Goal: Information Seeking & Learning: Learn about a topic

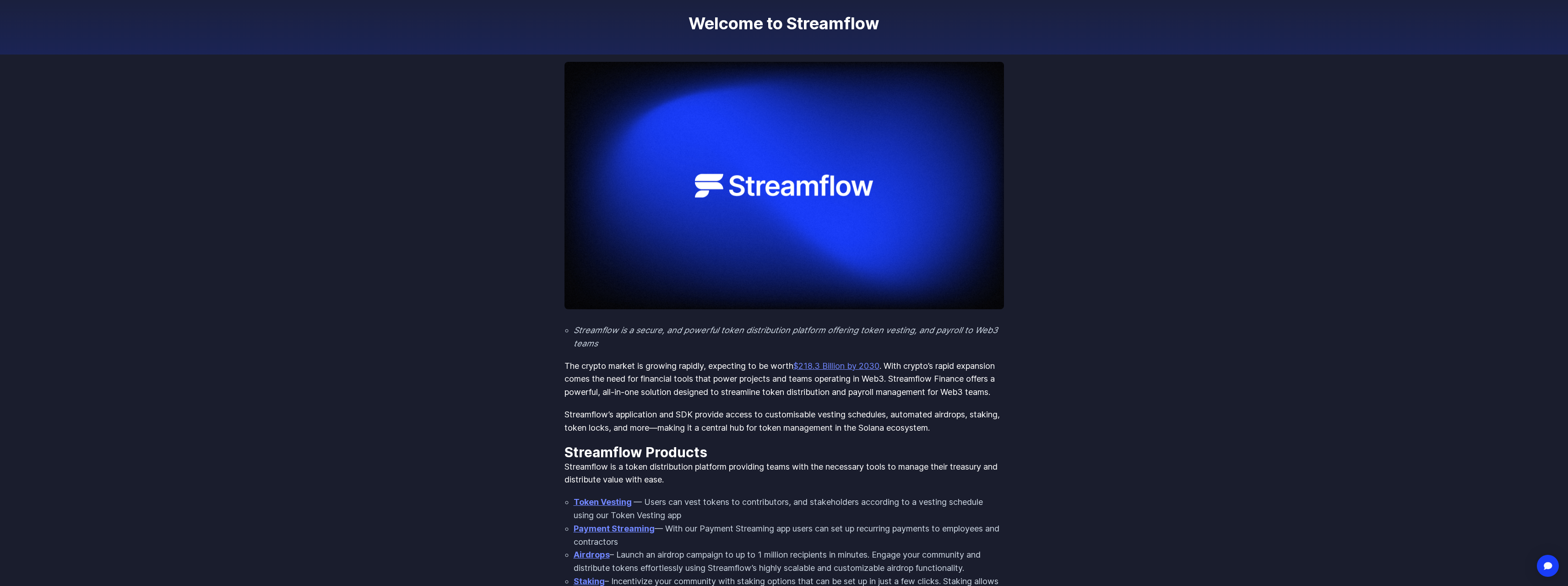
scroll to position [60, 0]
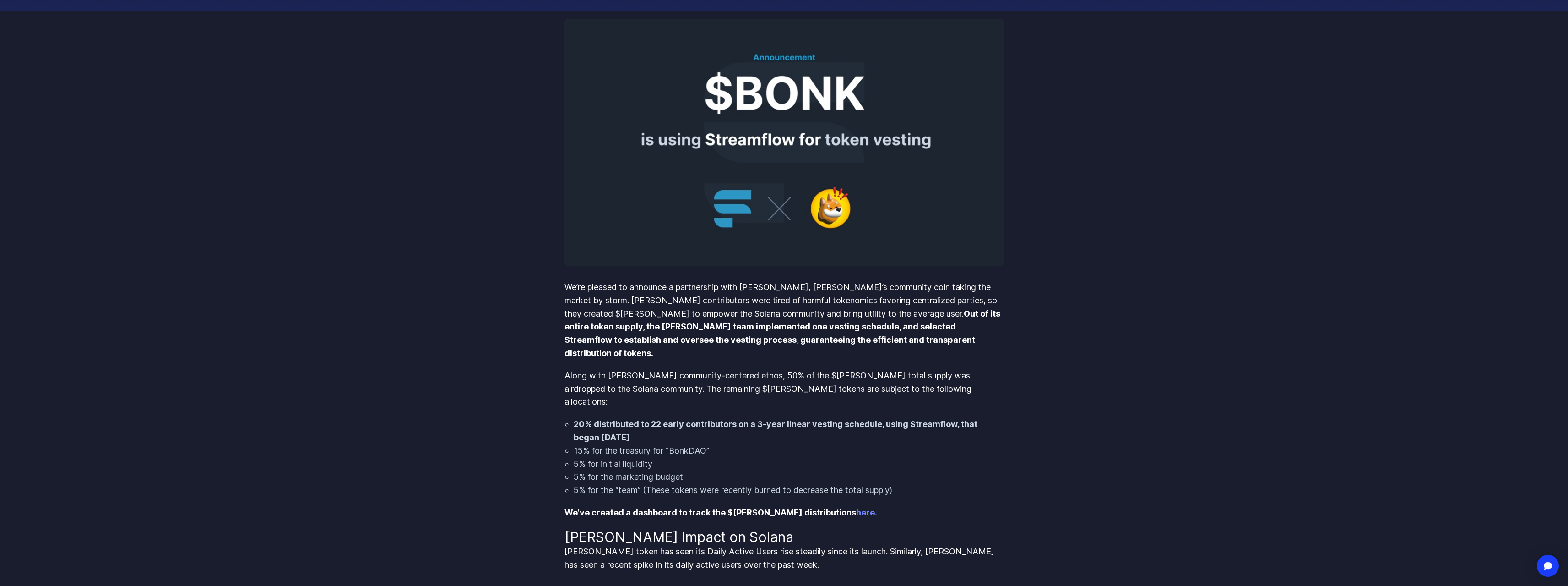
scroll to position [184, 0]
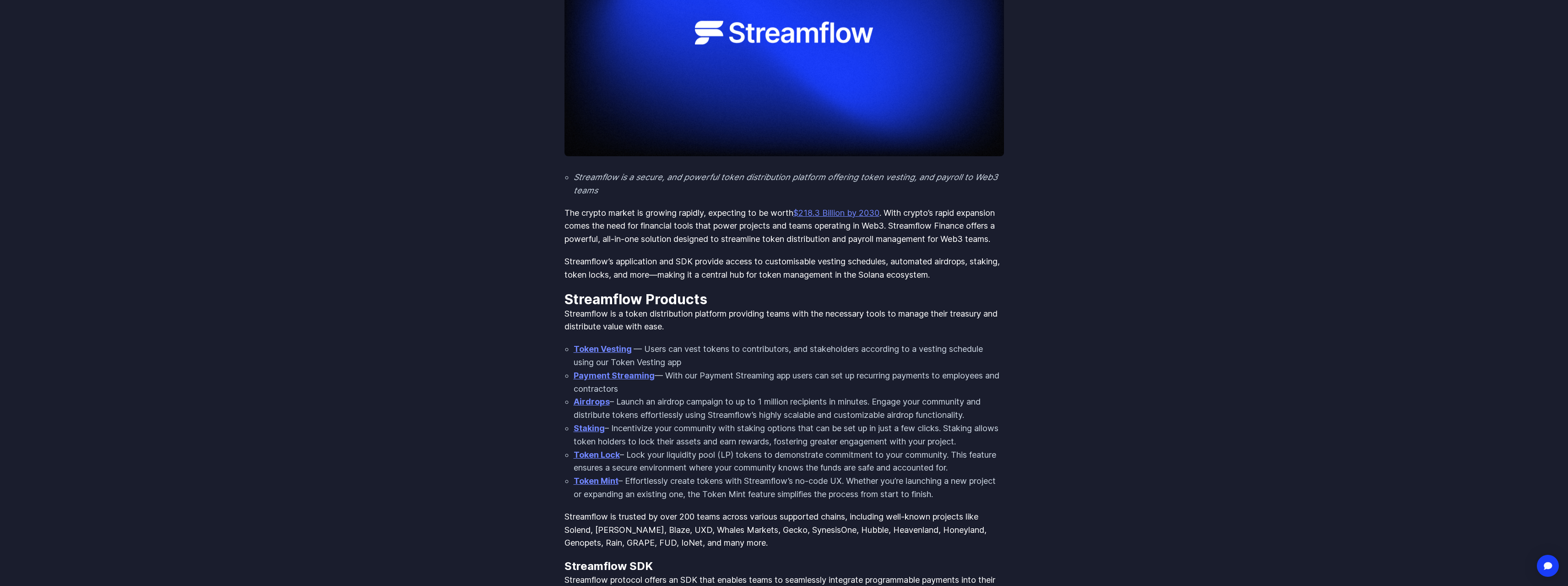
scroll to position [275, 0]
